Goal: Transaction & Acquisition: Purchase product/service

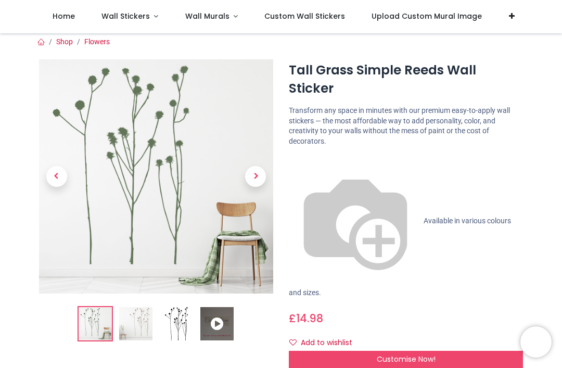
scroll to position [3, 0]
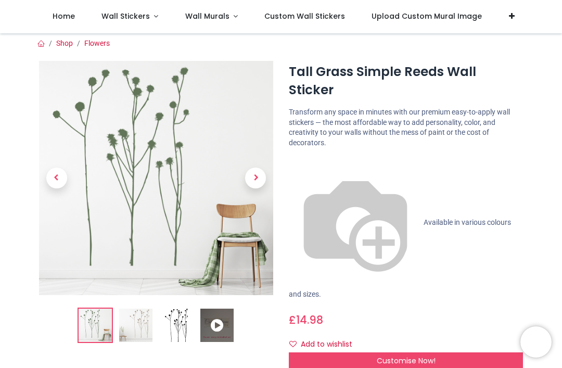
click at [136, 323] on img at bounding box center [135, 324] width 33 height 33
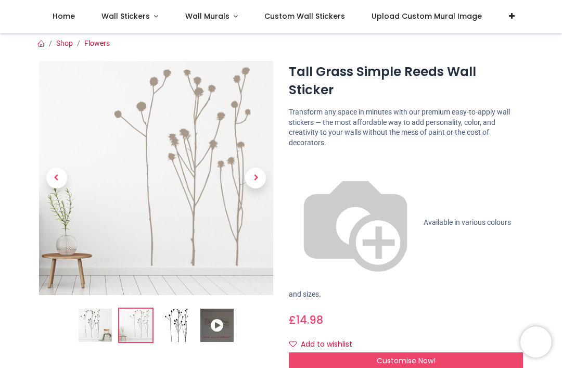
click at [177, 330] on img at bounding box center [176, 324] width 33 height 33
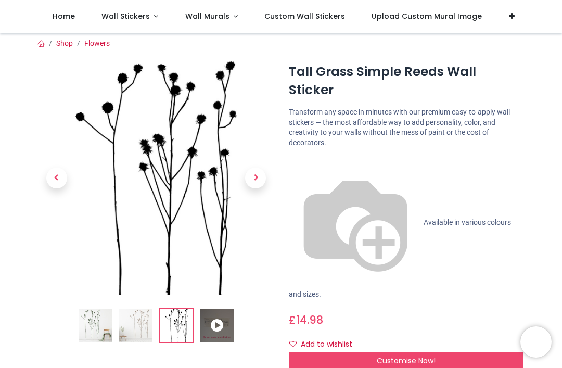
click at [215, 331] on icon at bounding box center [216, 324] width 33 height 33
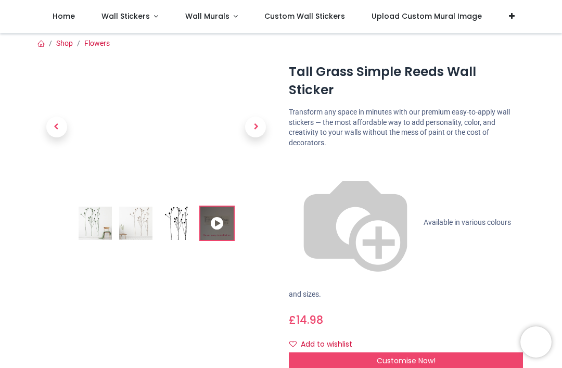
click at [90, 226] on img at bounding box center [95, 222] width 33 height 33
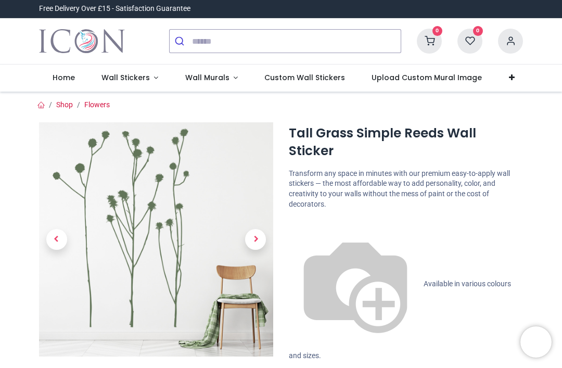
scroll to position [0, 0]
click at [150, 248] on img at bounding box center [156, 239] width 234 height 234
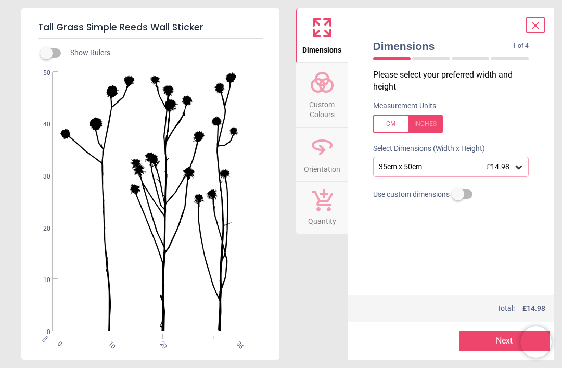
click at [385, 124] on div at bounding box center [408, 123] width 70 height 19
click at [409, 171] on div "13.8" x 19.7" (1ft 2" x 1ft 8") £14.98" at bounding box center [451, 167] width 156 height 20
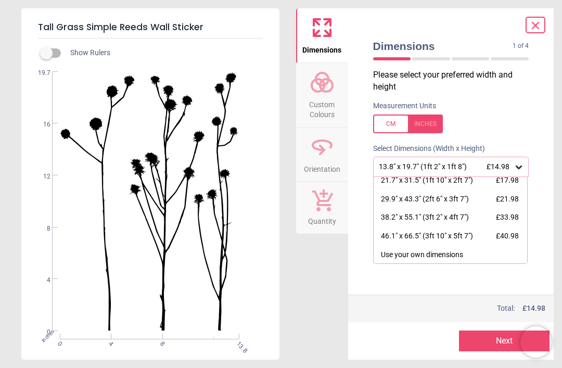
scroll to position [23, 0]
click at [394, 216] on div "38.2" x 55.1" (3ft 2" x 4ft 7")" at bounding box center [425, 218] width 88 height 10
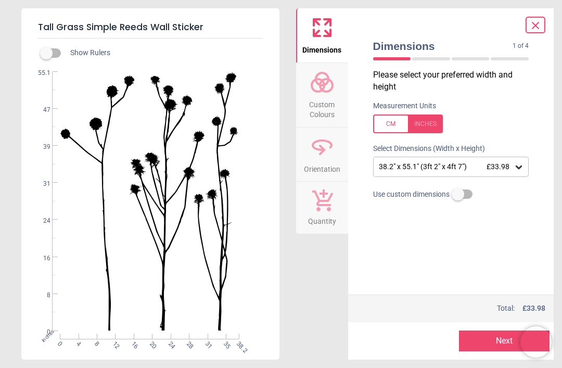
click at [487, 343] on button "Next" at bounding box center [504, 340] width 90 height 21
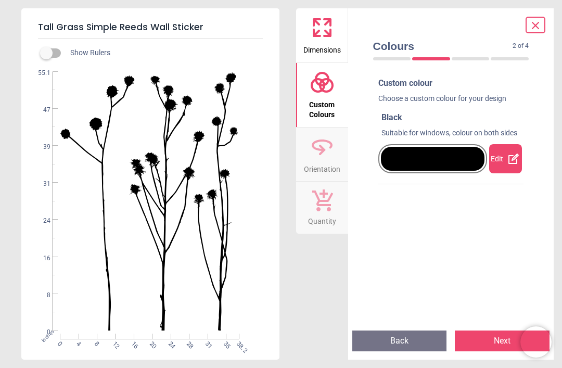
click at [410, 161] on div at bounding box center [433, 159] width 104 height 24
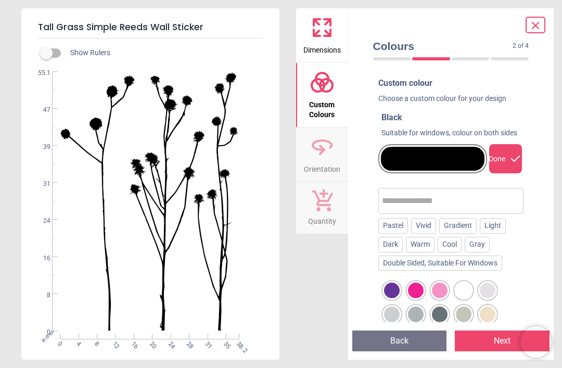
click at [413, 312] on div at bounding box center [416, 314] width 16 height 16
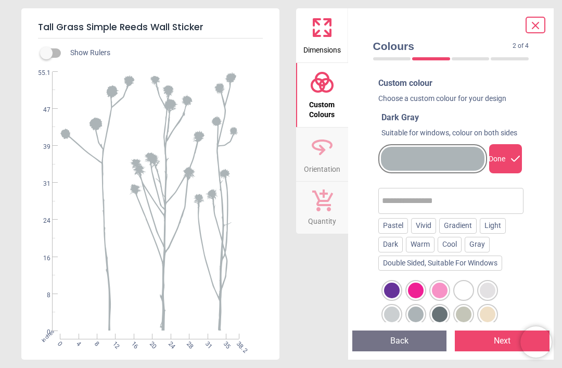
click at [433, 312] on div at bounding box center [440, 314] width 16 height 16
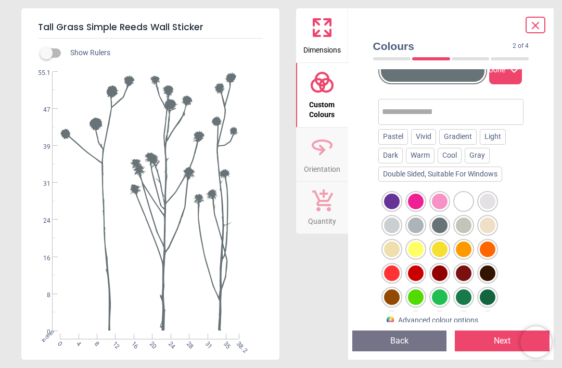
click at [360, 260] on div "Colours 2 of 4 2 of 5 Custom colour Choose a custom colour for your design Blue…" at bounding box center [451, 183] width 206 height 351
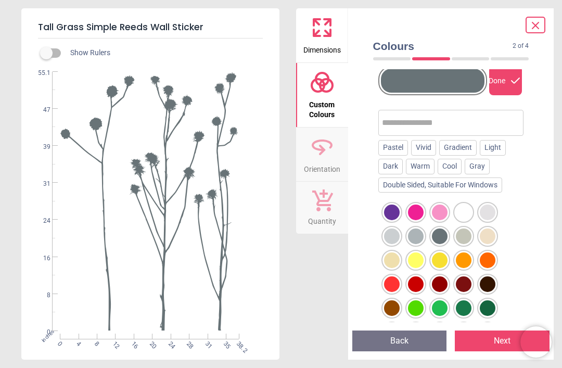
scroll to position [77, 0]
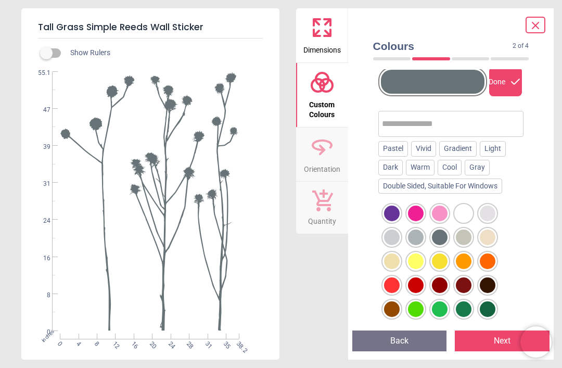
click at [486, 282] on div at bounding box center [488, 285] width 16 height 16
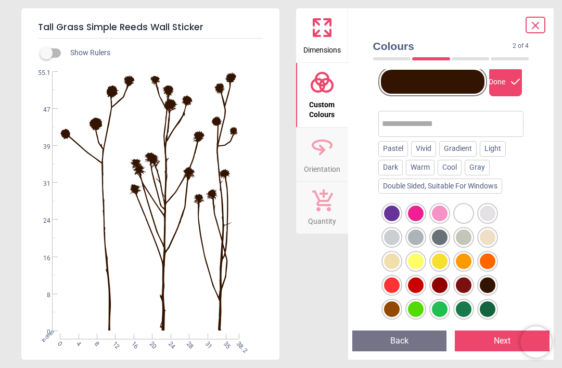
click at [489, 283] on div at bounding box center [488, 285] width 16 height 16
click at [477, 336] on button "Next" at bounding box center [502, 340] width 95 height 21
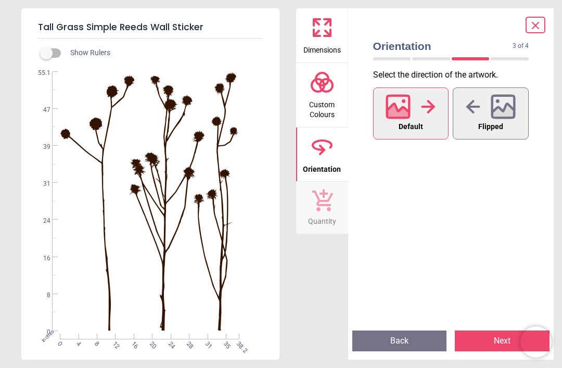
click at [401, 275] on div "Default Flipped" at bounding box center [451, 203] width 173 height 237
click at [497, 117] on icon at bounding box center [503, 106] width 22 height 22
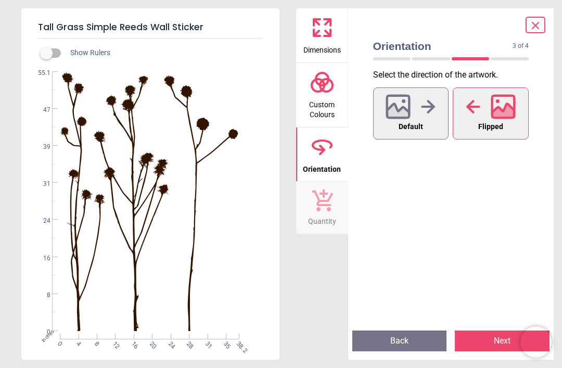
click at [407, 113] on icon at bounding box center [398, 112] width 22 height 18
